Goal: Transaction & Acquisition: Purchase product/service

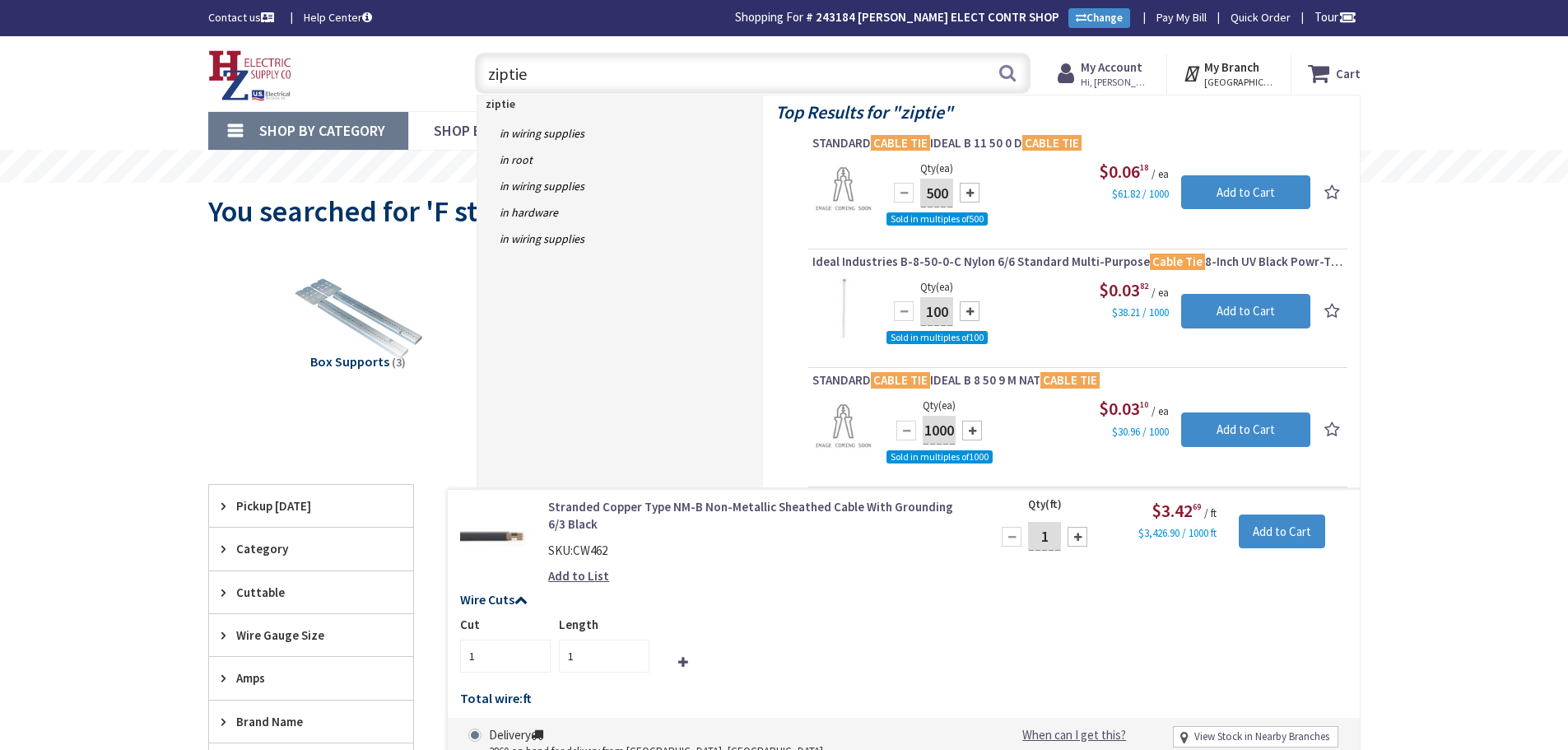
click at [186, 92] on div "Skip to Content Toggle Nav ziptie ziptie Search Cart My Cart Close" at bounding box center [784, 73] width 1235 height 75
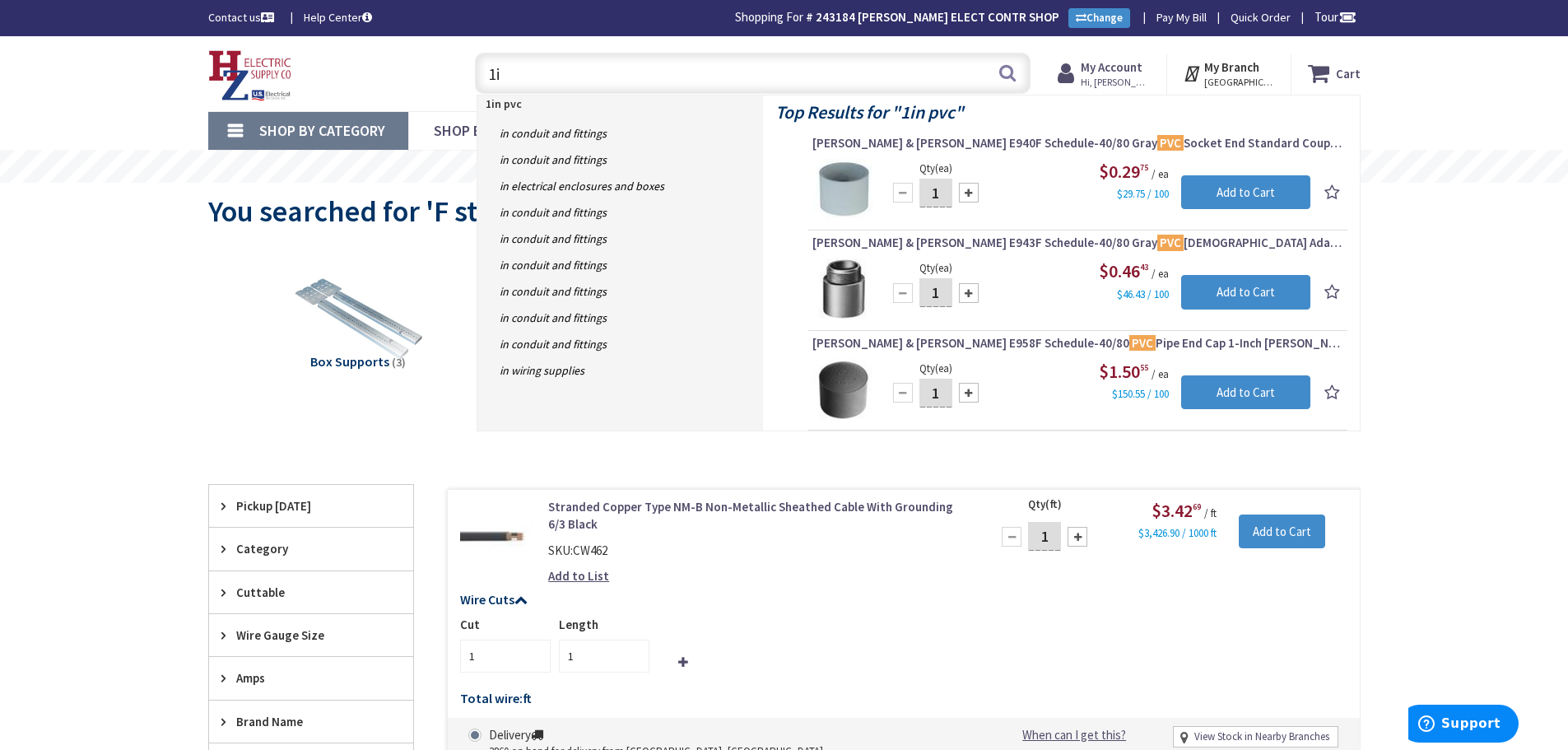
type input "1"
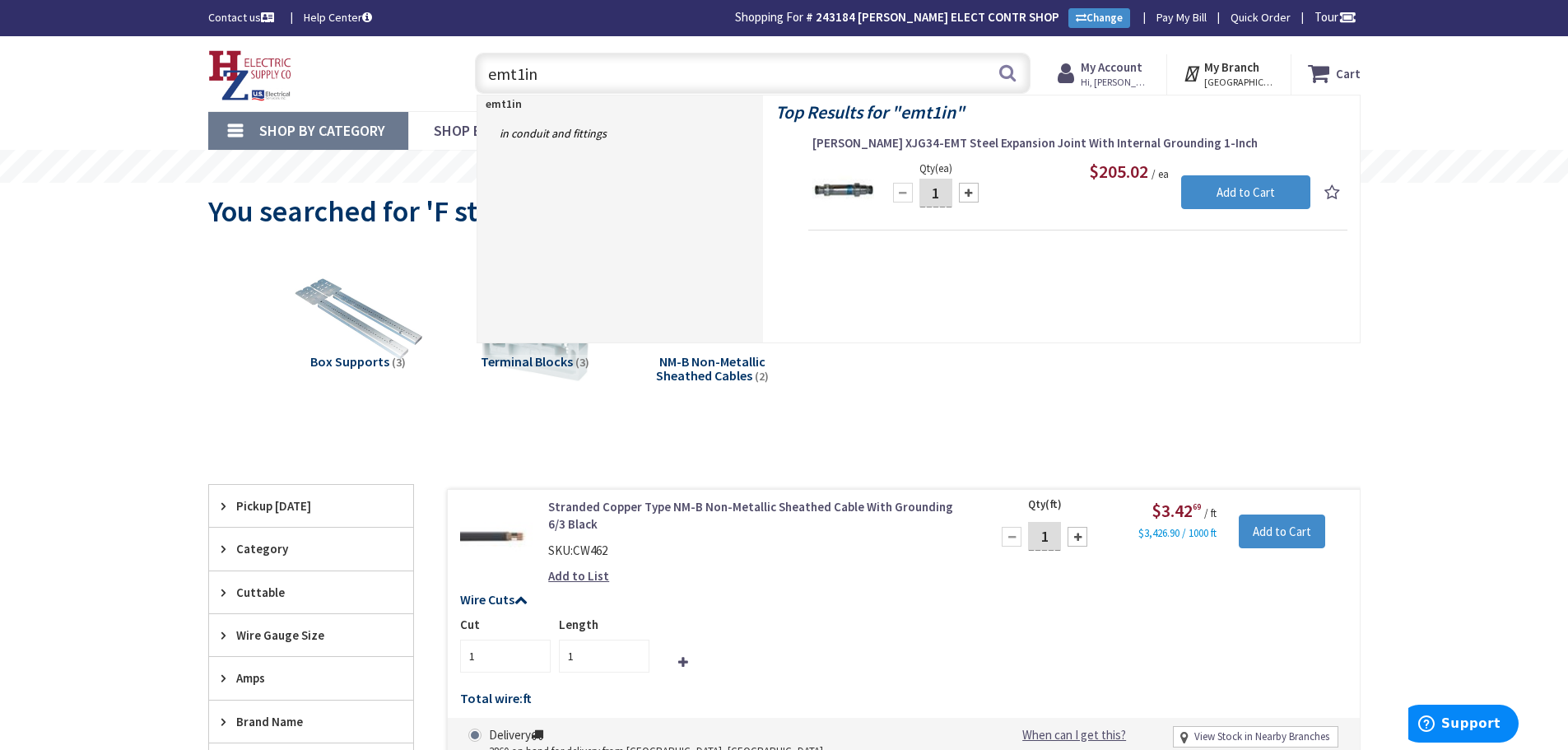
type input "emt 1in"
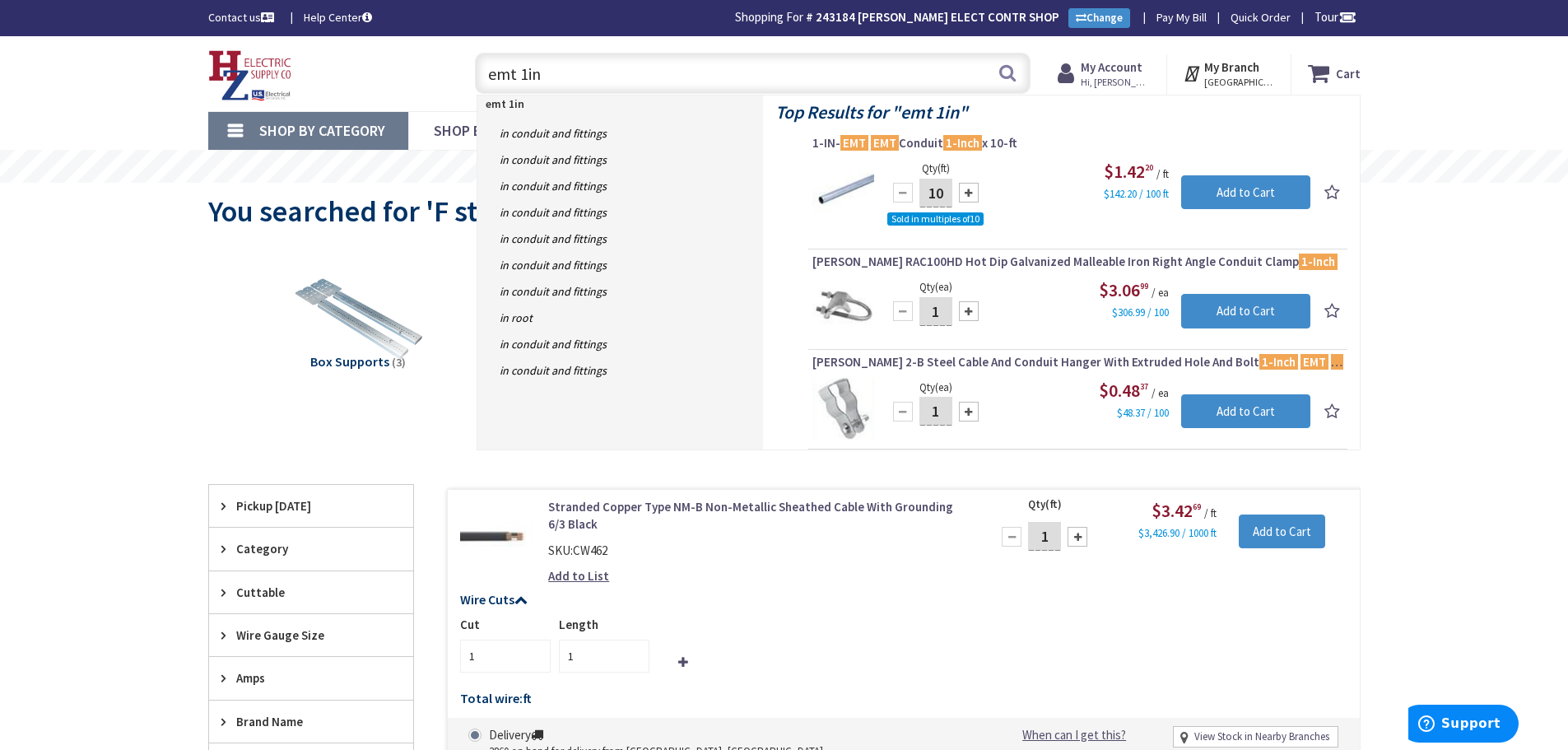
drag, startPoint x: 567, startPoint y: 61, endPoint x: 229, endPoint y: 85, distance: 338.9
click at [232, 85] on div "Toggle Nav emt 1in emt 1in Search Cart My Cart Close You have no items in your …" at bounding box center [784, 74] width 1177 height 55
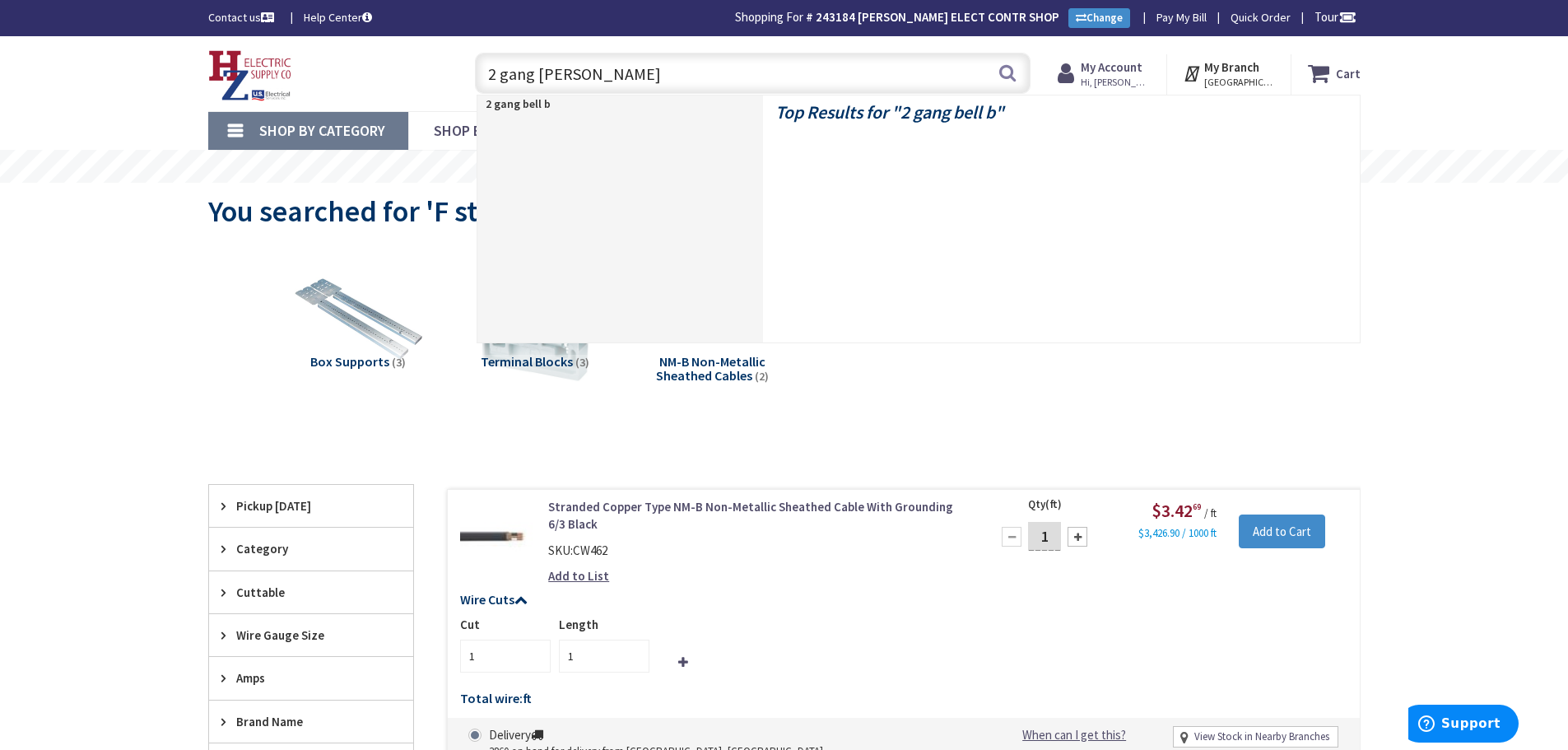
type input "2 gang bell box"
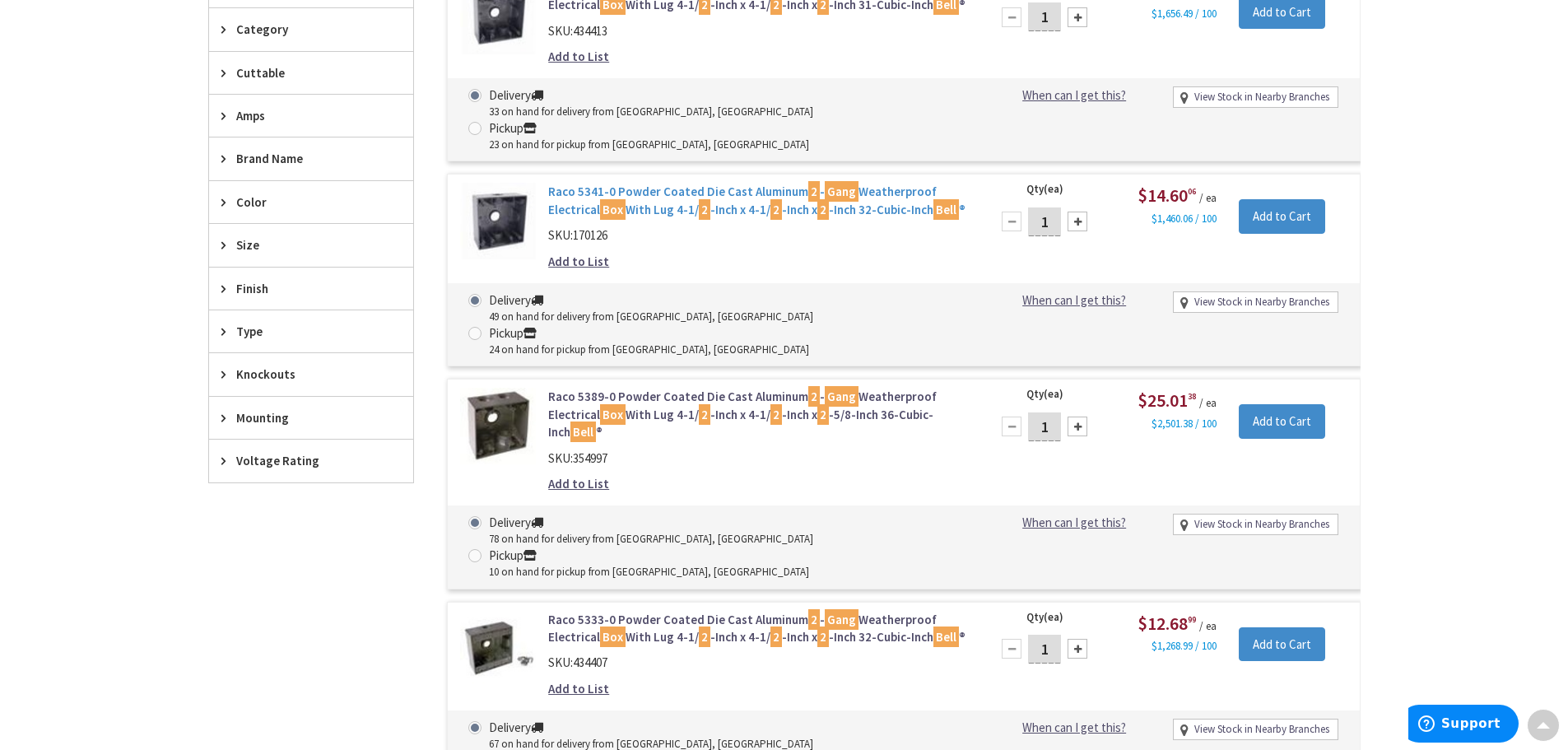
scroll to position [743, 0]
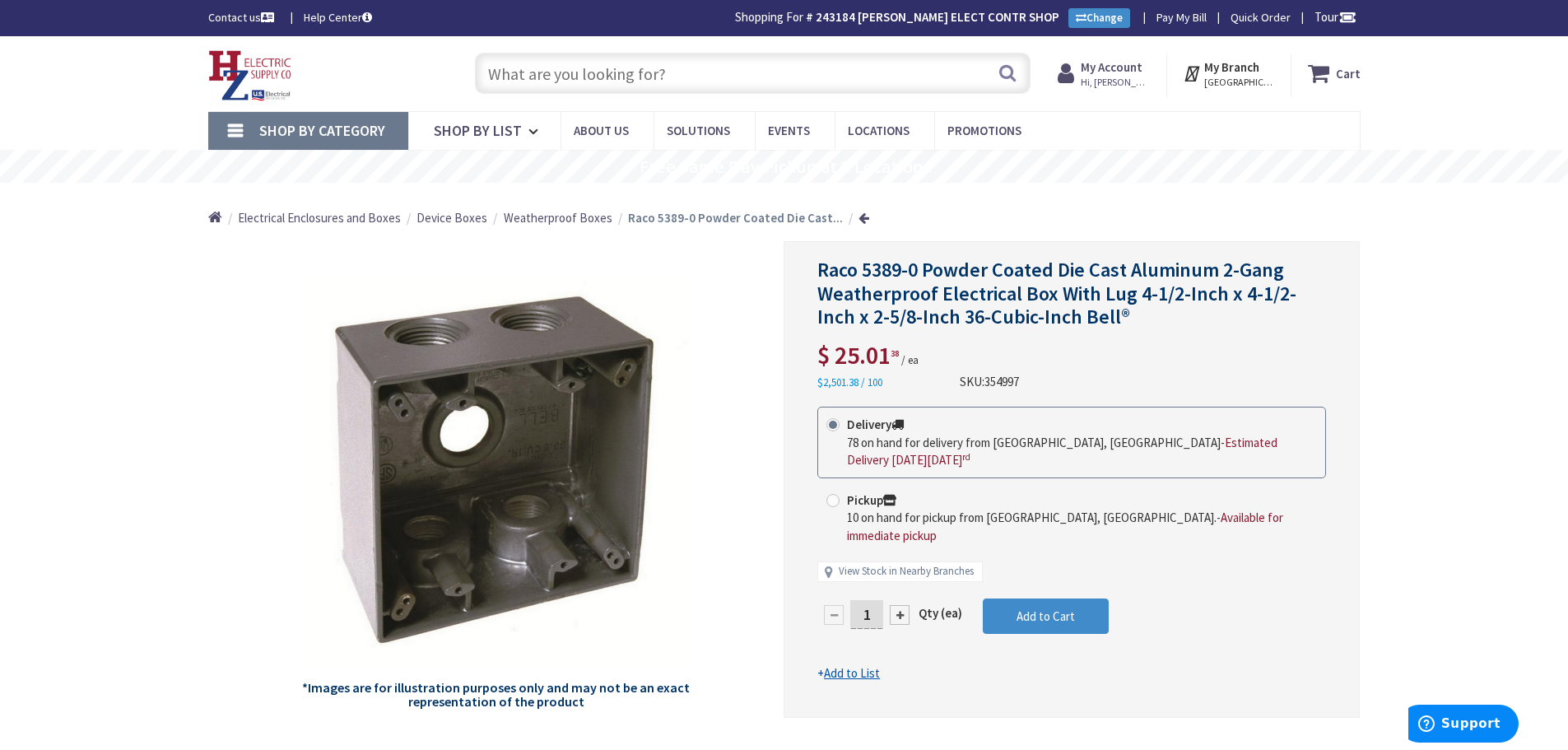
click at [699, 82] on input "text" at bounding box center [753, 73] width 556 height 41
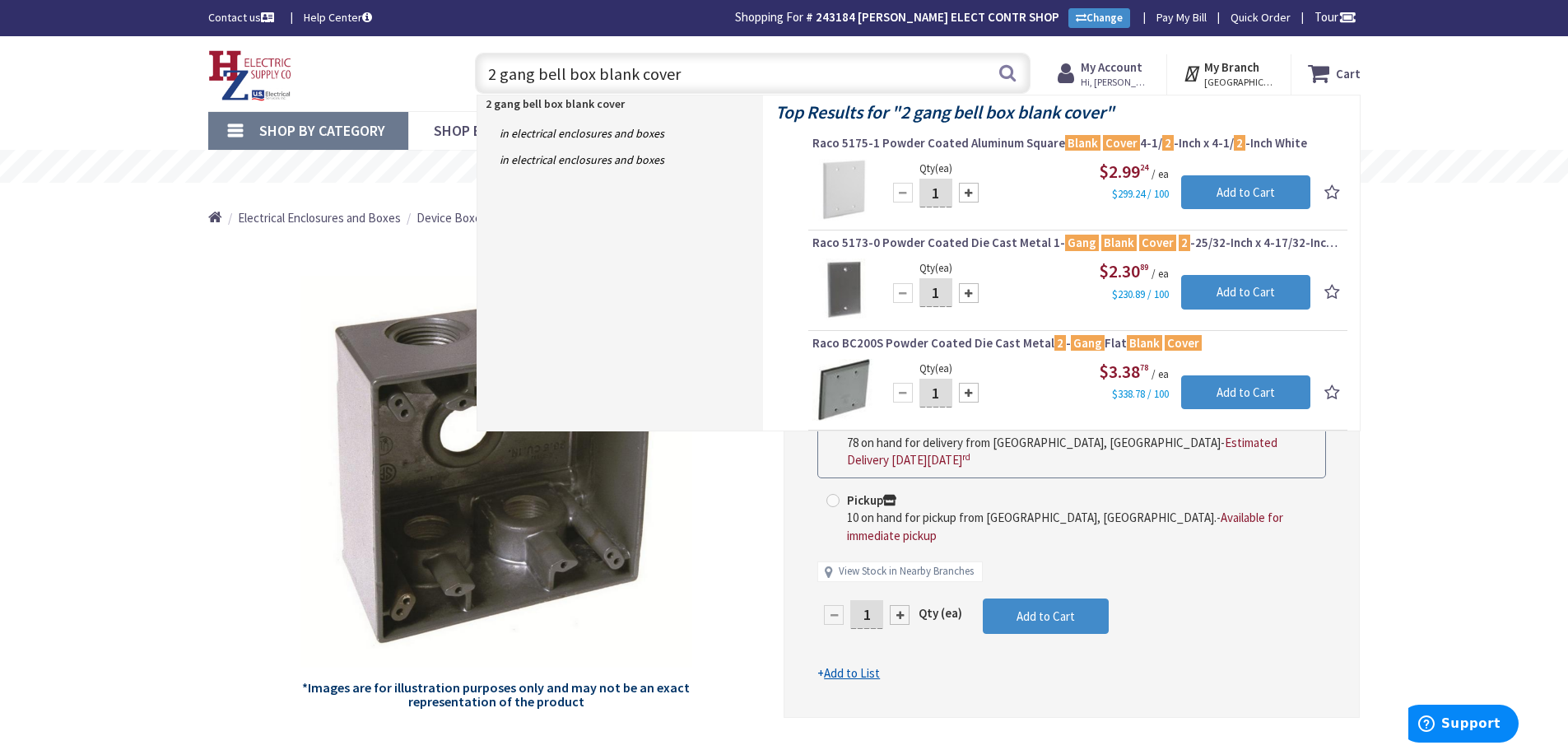
drag, startPoint x: 699, startPoint y: 82, endPoint x: 348, endPoint y: 54, distance: 352.1
click at [348, 54] on div "Toggle Nav 2 gang bell box blank cover 2 gang bell box blank cover Search Cart …" at bounding box center [784, 74] width 1177 height 55
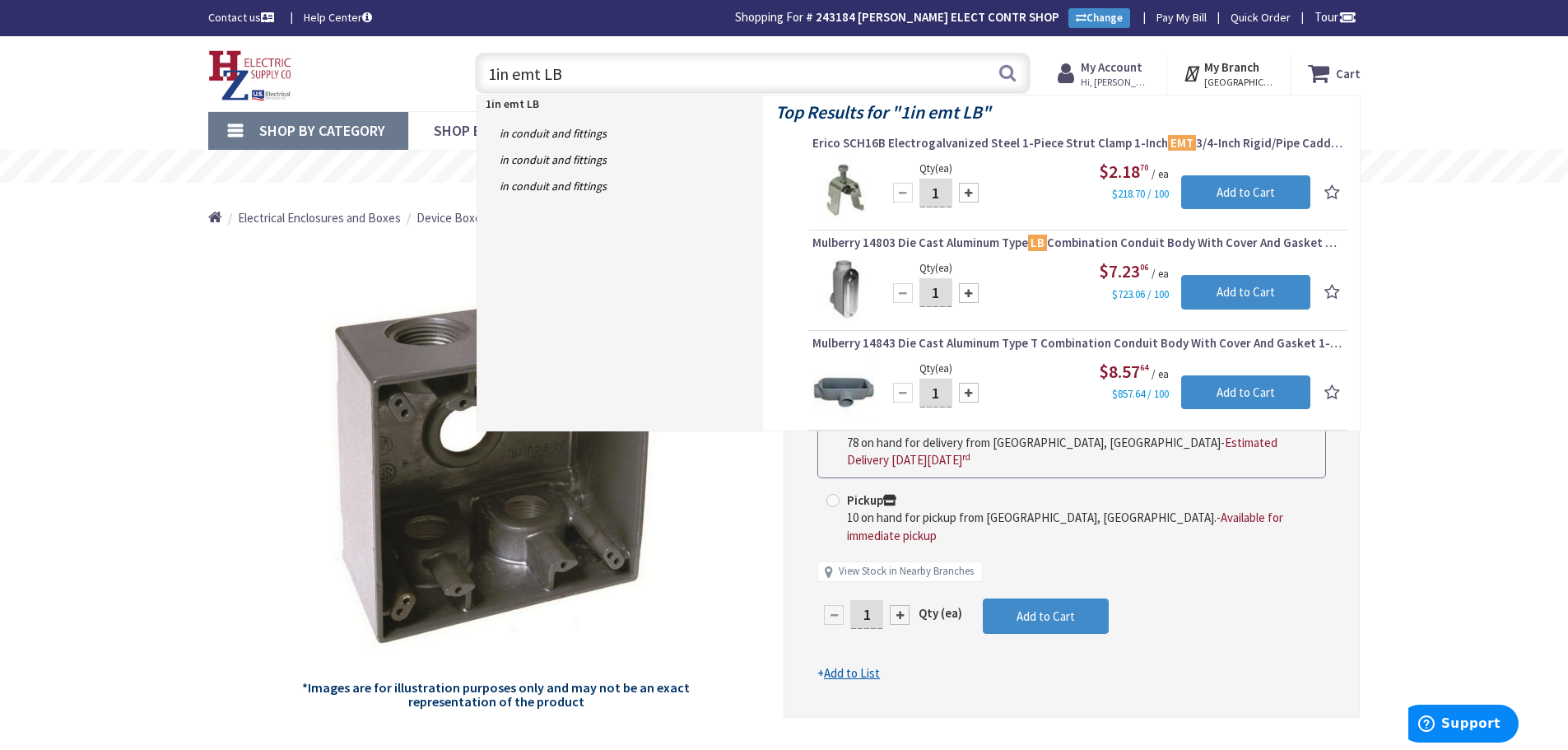
drag, startPoint x: 667, startPoint y: 63, endPoint x: 515, endPoint y: 81, distance: 153.1
click at [515, 81] on input "1in emt LB" at bounding box center [753, 73] width 556 height 41
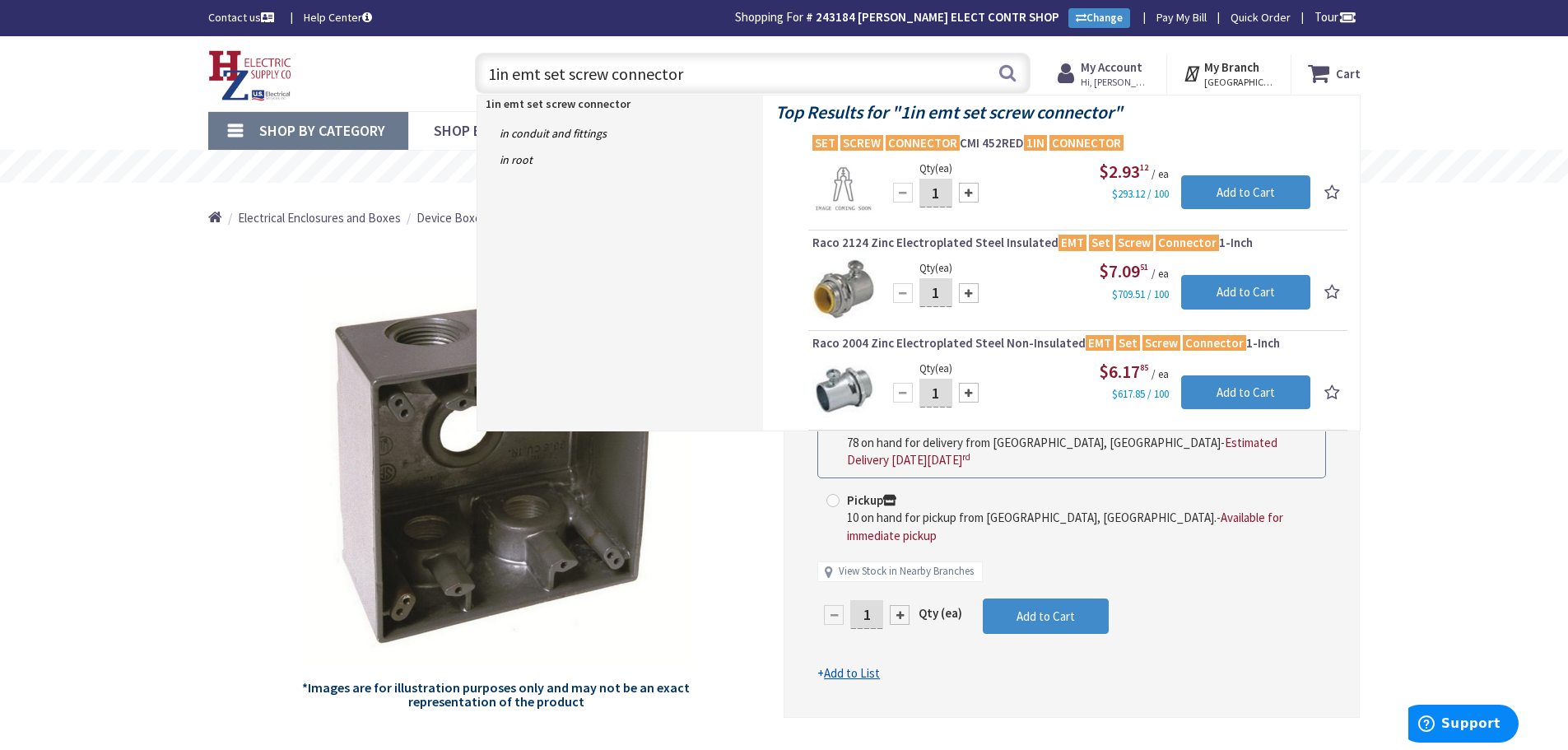
type input "1in emt set screw connector"
